Goal: Information Seeking & Learning: Learn about a topic

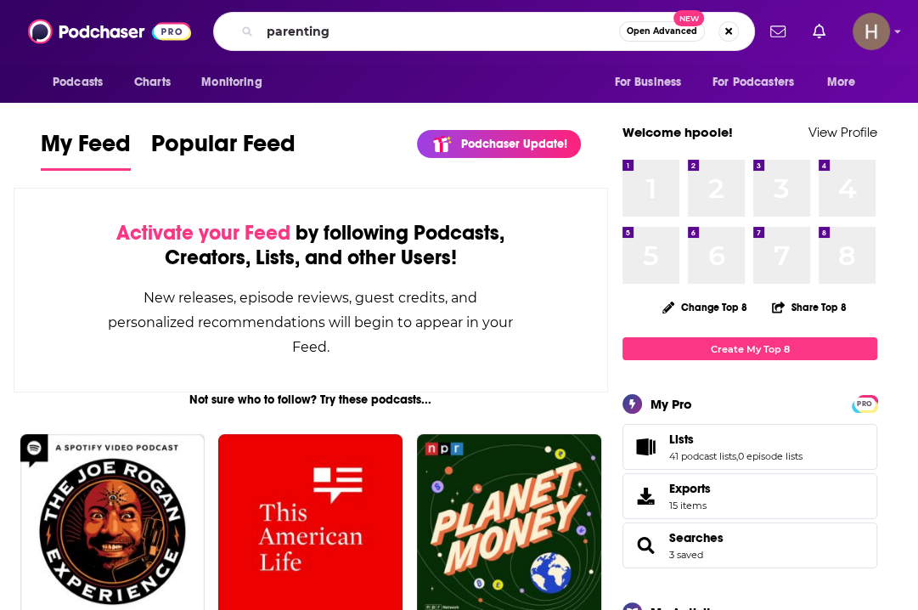
type input "parenting"
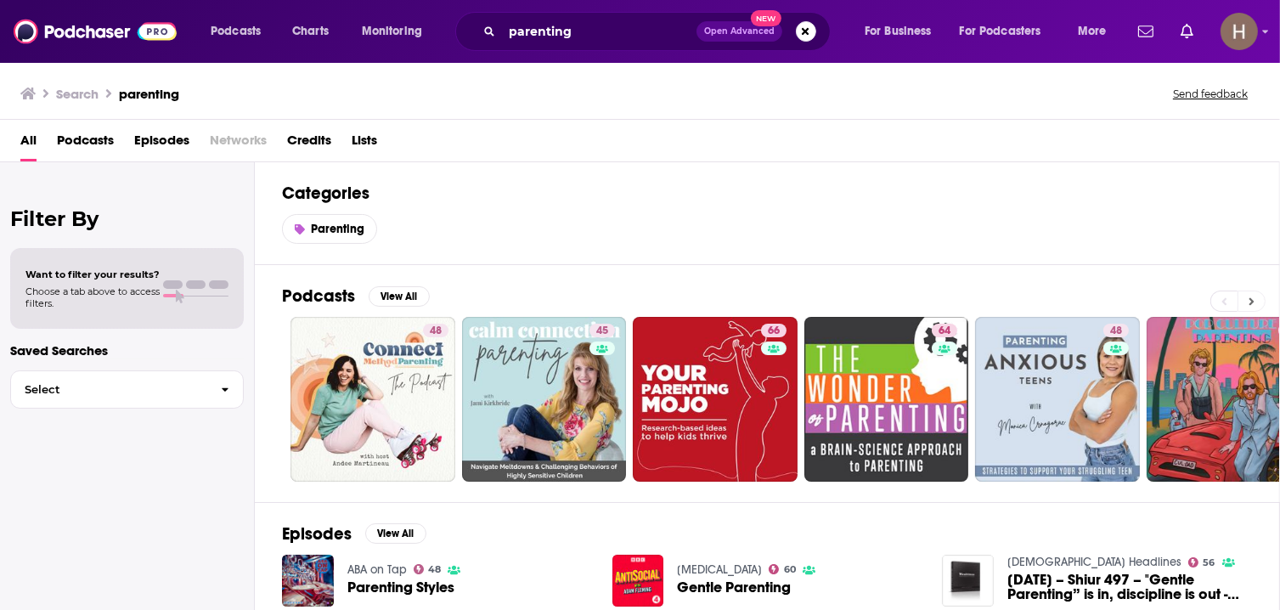
click at [917, 300] on button at bounding box center [1251, 300] width 28 height 21
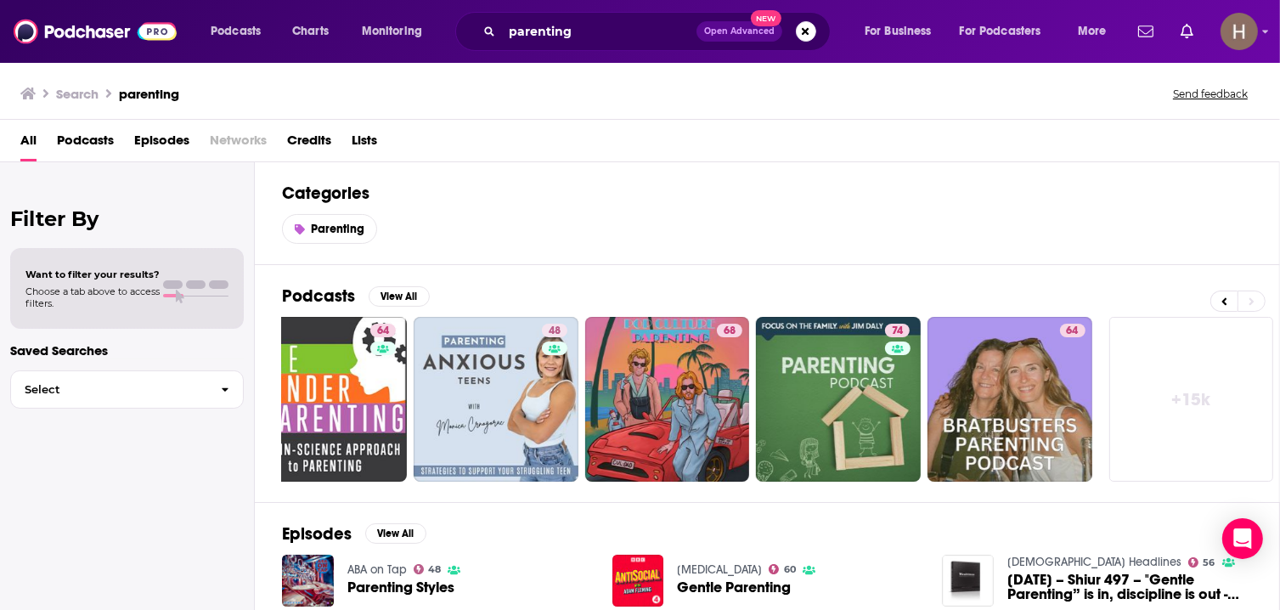
click at [917, 420] on link "+ 15k" at bounding box center [1191, 399] width 165 height 165
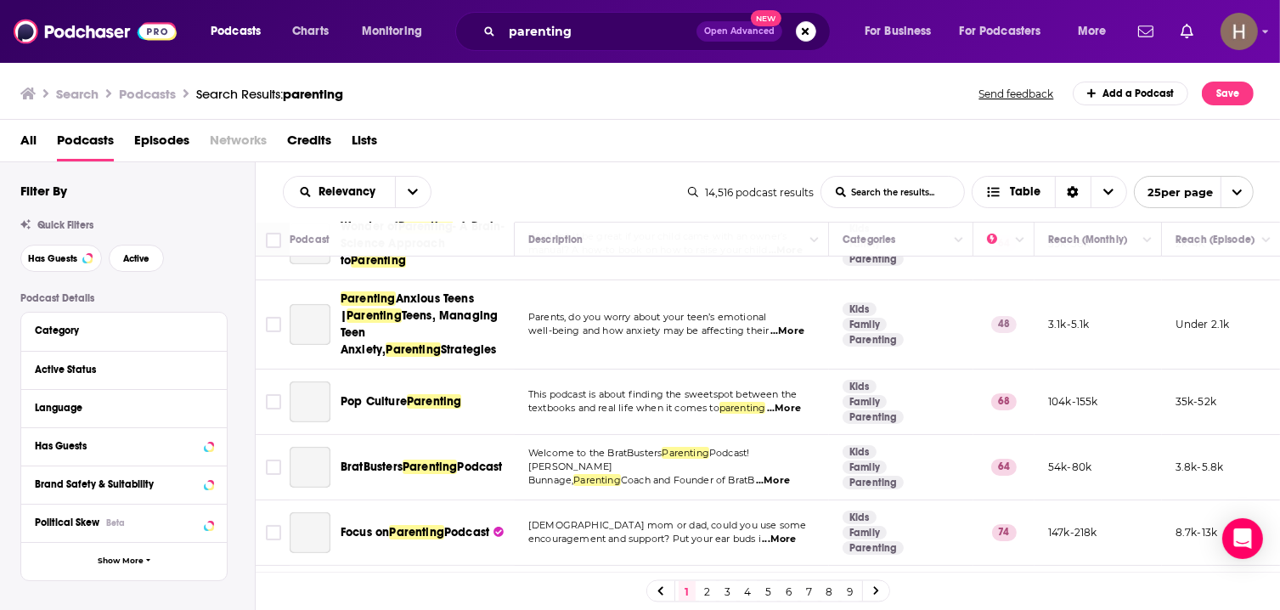
scroll to position [428, 0]
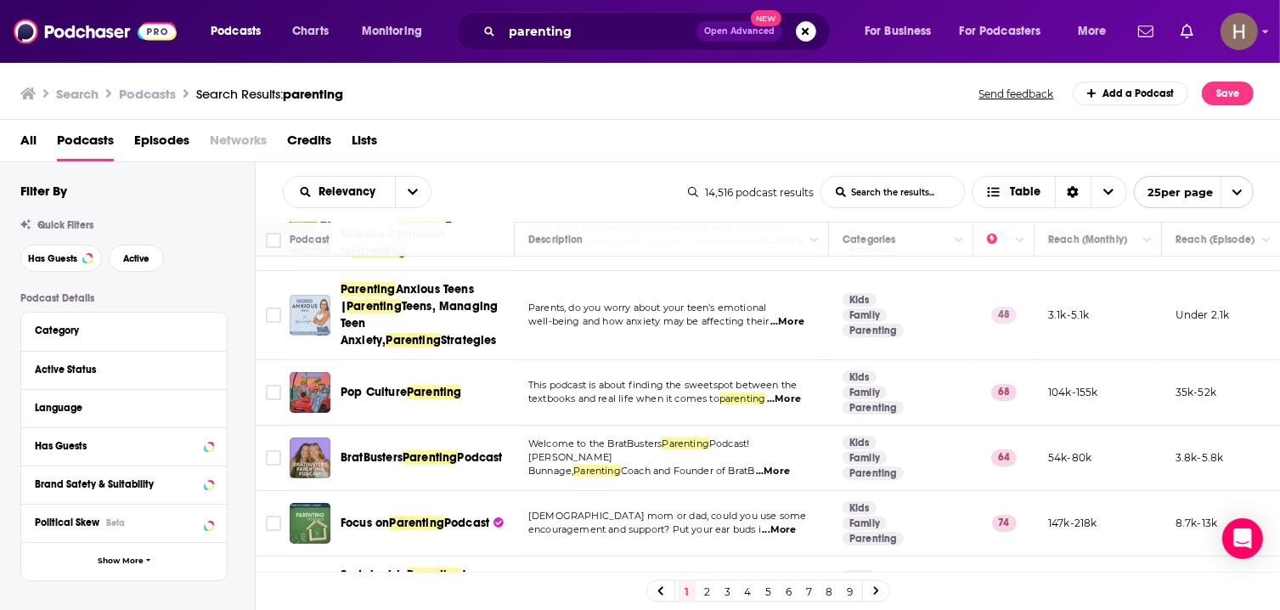
click at [707, 593] on link "2" at bounding box center [707, 591] width 17 height 20
